Goal: Navigation & Orientation: Find specific page/section

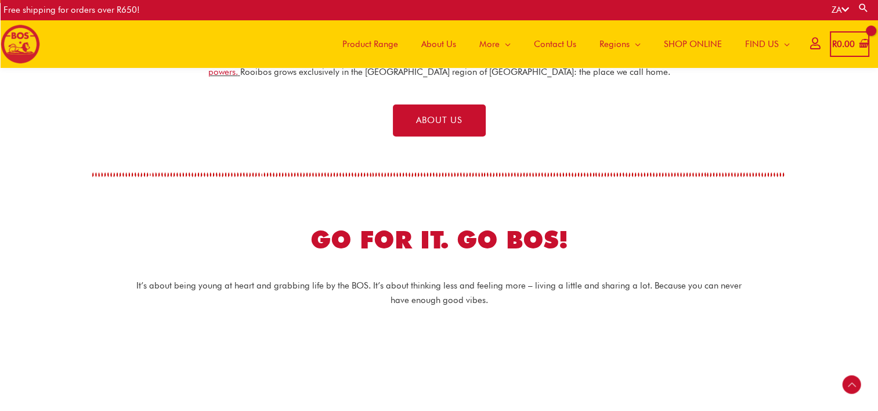
scroll to position [392, 0]
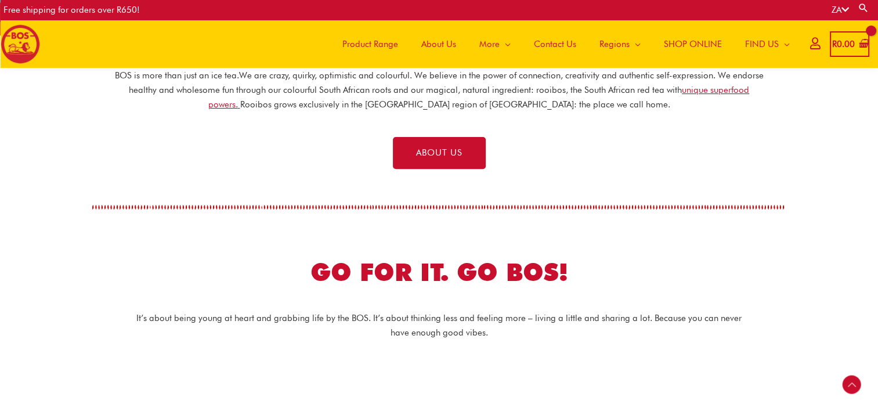
click at [372, 41] on span "Product Range" at bounding box center [370, 44] width 56 height 35
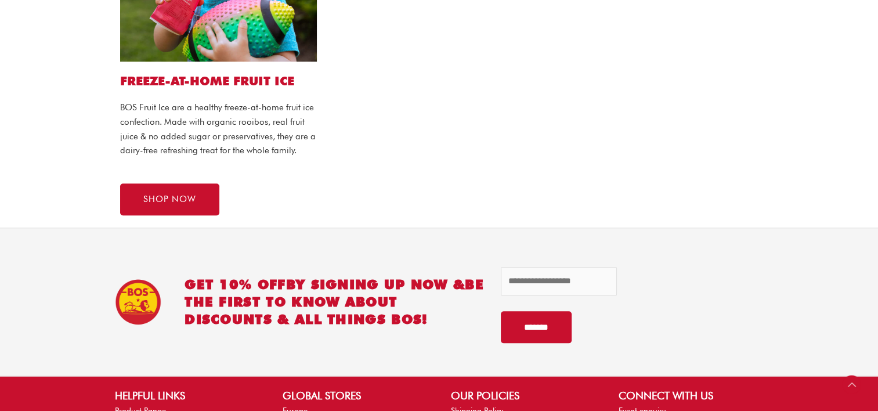
scroll to position [1360, 0]
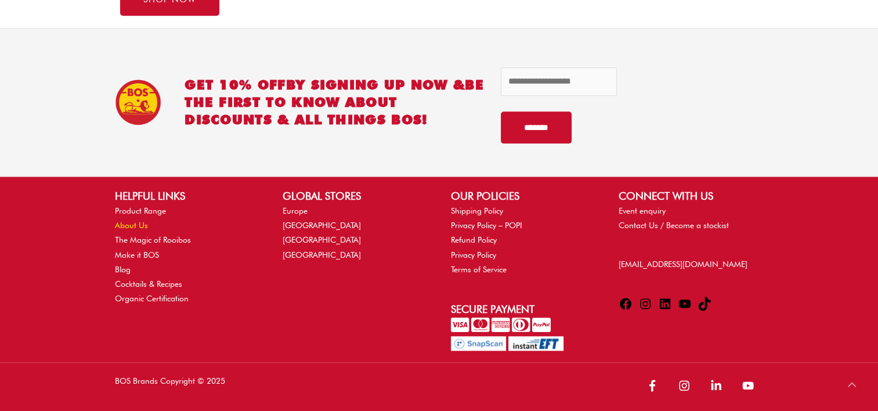
click at [139, 223] on link "About Us" at bounding box center [131, 224] width 33 height 9
